Goal: Contribute content

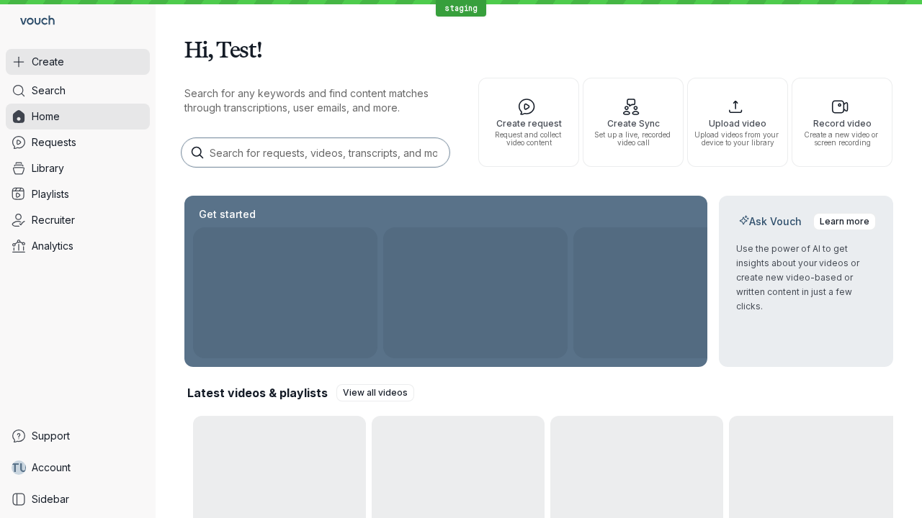
click at [78, 62] on button "Create" at bounding box center [78, 62] width 144 height 26
